Goal: Task Accomplishment & Management: Complete application form

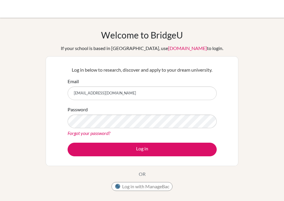
type input "[EMAIL_ADDRESS][DOMAIN_NAME]"
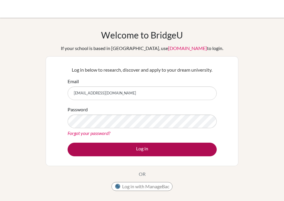
click at [190, 153] on button "Log in" at bounding box center [142, 150] width 149 height 14
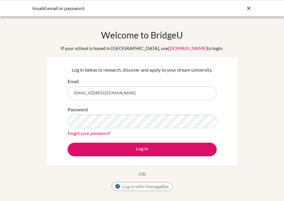
click at [75, 132] on link "Forgot your password?" at bounding box center [89, 133] width 43 height 6
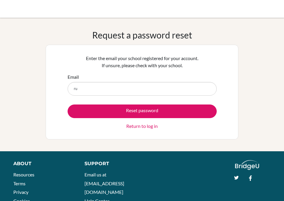
type input "r"
click at [147, 129] on link "Return to log in" at bounding box center [141, 126] width 31 height 7
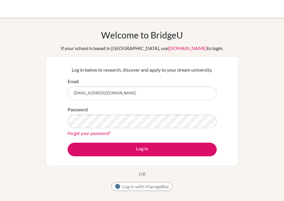
click at [77, 96] on input "g103579@asb.ac.th" at bounding box center [142, 94] width 149 height 14
click at [74, 93] on input "g103579@asb.ac.th" at bounding box center [142, 94] width 149 height 14
click at [73, 93] on input "g103579@asb.ac.th" at bounding box center [142, 94] width 149 height 14
type input "g103579@asb.ac.th"
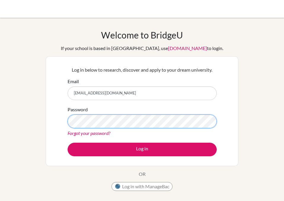
click at [142, 149] on button "Log in" at bounding box center [142, 150] width 149 height 14
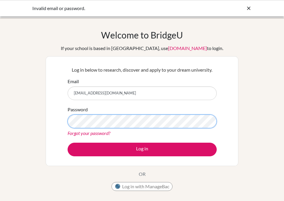
click at [142, 149] on button "Log in" at bounding box center [142, 150] width 149 height 14
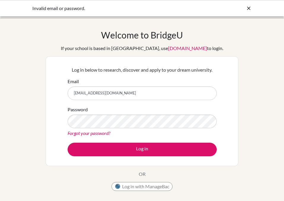
click at [199, 139] on form "Email g103579@asb.ac.th Password Forgot your password? Log in" at bounding box center [142, 117] width 149 height 79
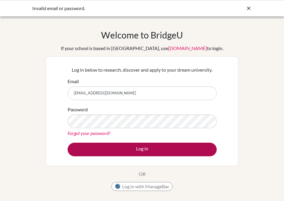
click at [203, 150] on button "Log in" at bounding box center [142, 150] width 149 height 14
click at [110, 143] on button "Log in" at bounding box center [142, 150] width 149 height 14
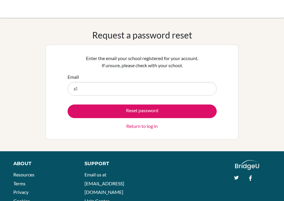
type input "g"
click at [89, 94] on input "Email" at bounding box center [142, 89] width 149 height 14
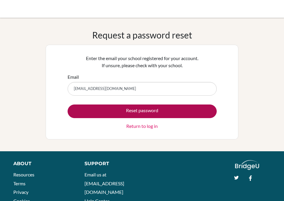
type input "g103579@asb.ac.th"
click at [206, 109] on button "Reset password" at bounding box center [142, 112] width 149 height 14
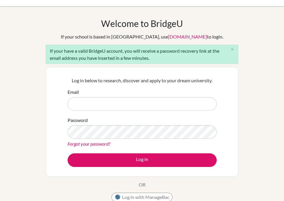
scroll to position [15, 0]
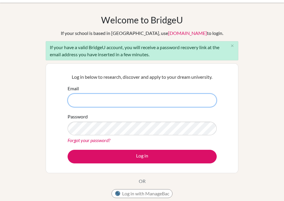
click at [200, 101] on input "Email" at bounding box center [142, 101] width 149 height 14
paste input "[EMAIL_ADDRESS][DOMAIN_NAME]"
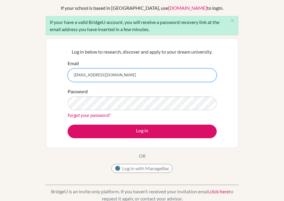
scroll to position [32, 0]
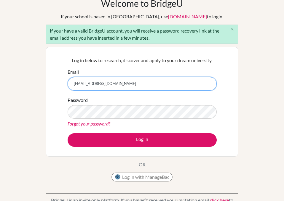
type input "[EMAIL_ADDRESS][DOMAIN_NAME]"
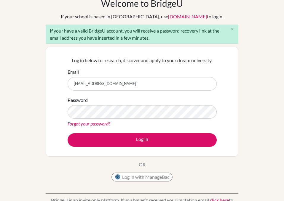
click at [74, 124] on link "Forgot your password?" at bounding box center [89, 124] width 43 height 6
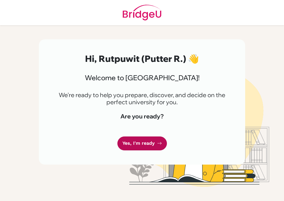
click at [156, 144] on link "Yes, I'm ready" at bounding box center [141, 144] width 49 height 14
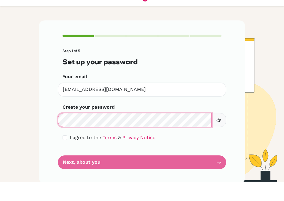
scroll to position [19, 0]
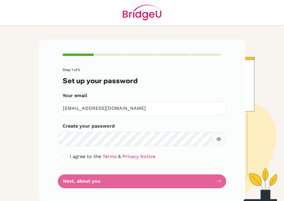
click at [67, 154] on input "checkbox" at bounding box center [65, 156] width 5 height 5
checkbox input "true"
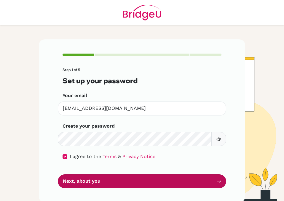
click at [191, 175] on button "Next, about you" at bounding box center [142, 182] width 168 height 14
